Goal: Go to known website: Go to known website

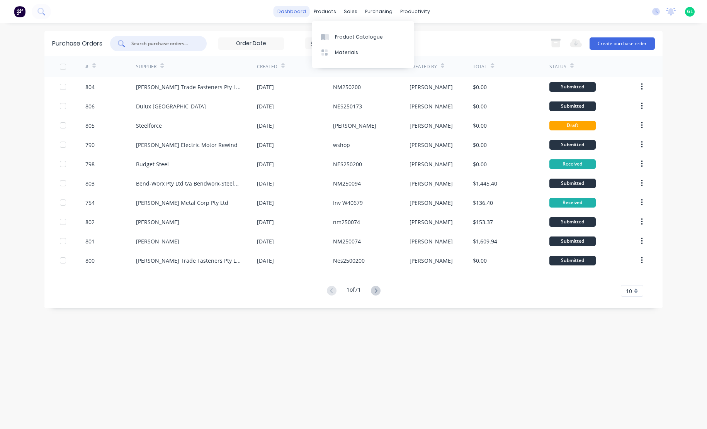
click at [302, 10] on link "dashboard" at bounding box center [291, 12] width 36 height 12
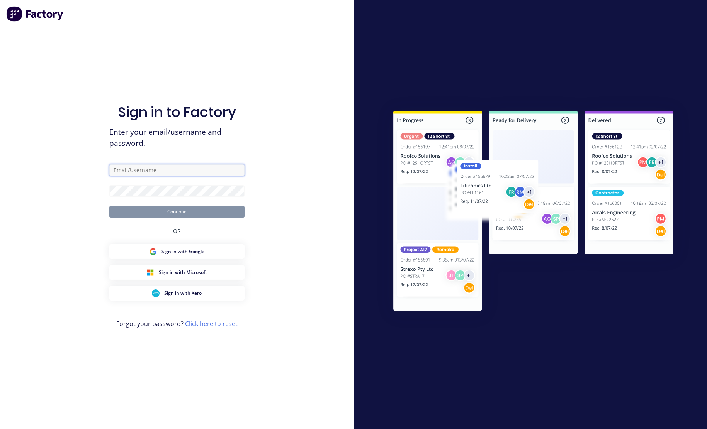
click at [125, 169] on input "text" at bounding box center [176, 170] width 135 height 12
type input "[PERSON_NAME][EMAIL_ADDRESS][DOMAIN_NAME]"
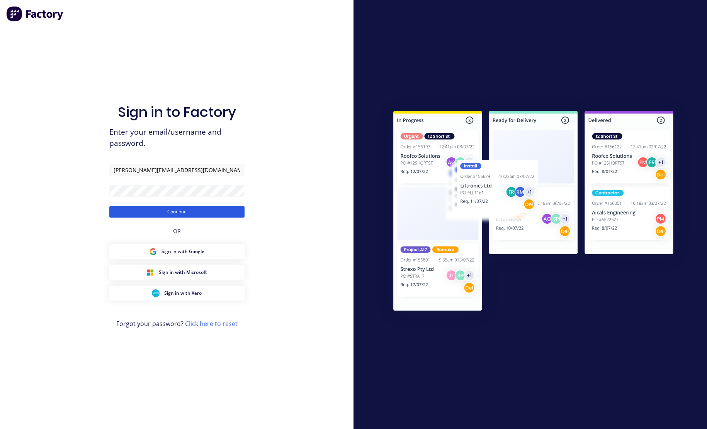
click at [147, 212] on button "Continue" at bounding box center [176, 212] width 135 height 12
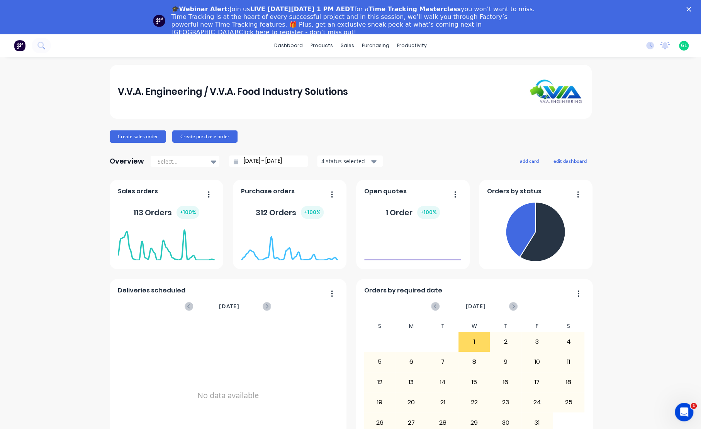
click at [694, 7] on div "Close" at bounding box center [690, 9] width 8 height 5
